Goal: Find specific page/section: Find specific page/section

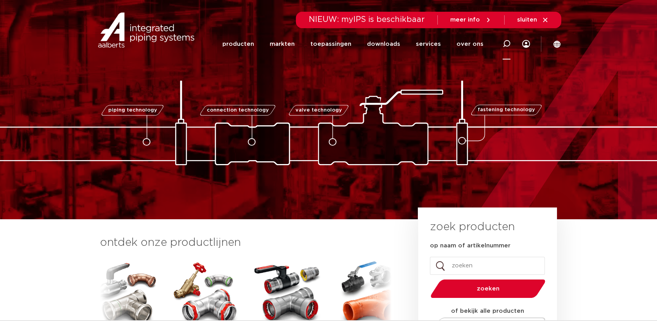
click at [511, 42] on div at bounding box center [506, 44] width 31 height 32
paste input "7130"
type input "7130"
click button "Zoeken" at bounding box center [0, 0] width 0 height 0
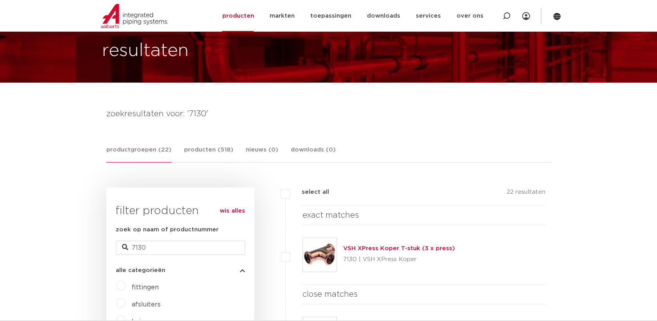
click at [332, 258] on img at bounding box center [320, 255] width 34 height 34
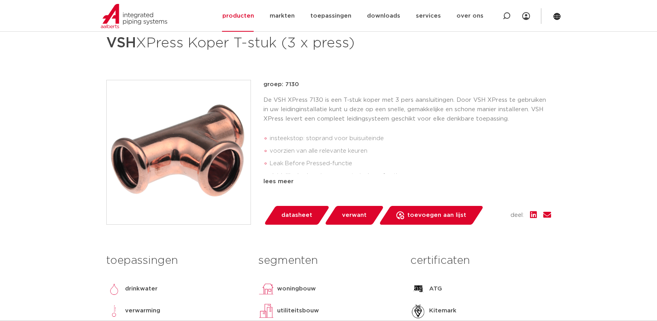
scroll to position [130, 0]
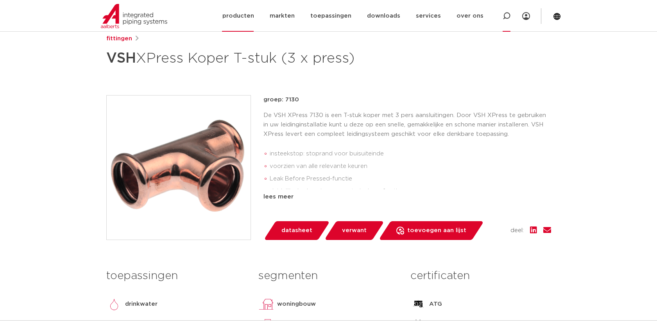
click at [507, 22] on div at bounding box center [507, 16] width 8 height 32
paste input "SP5002V"
type input "SP5002V"
click button "Zoeken" at bounding box center [0, 0] width 0 height 0
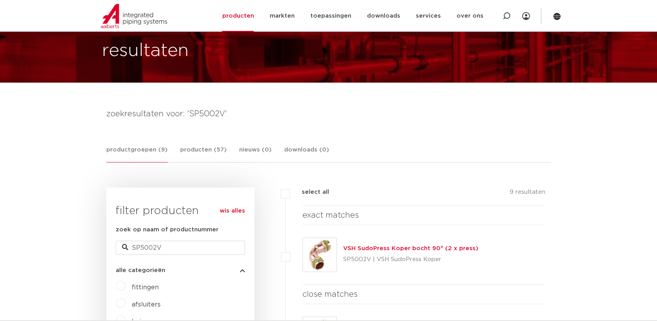
scroll to position [87, 0]
